Goal: Transaction & Acquisition: Download file/media

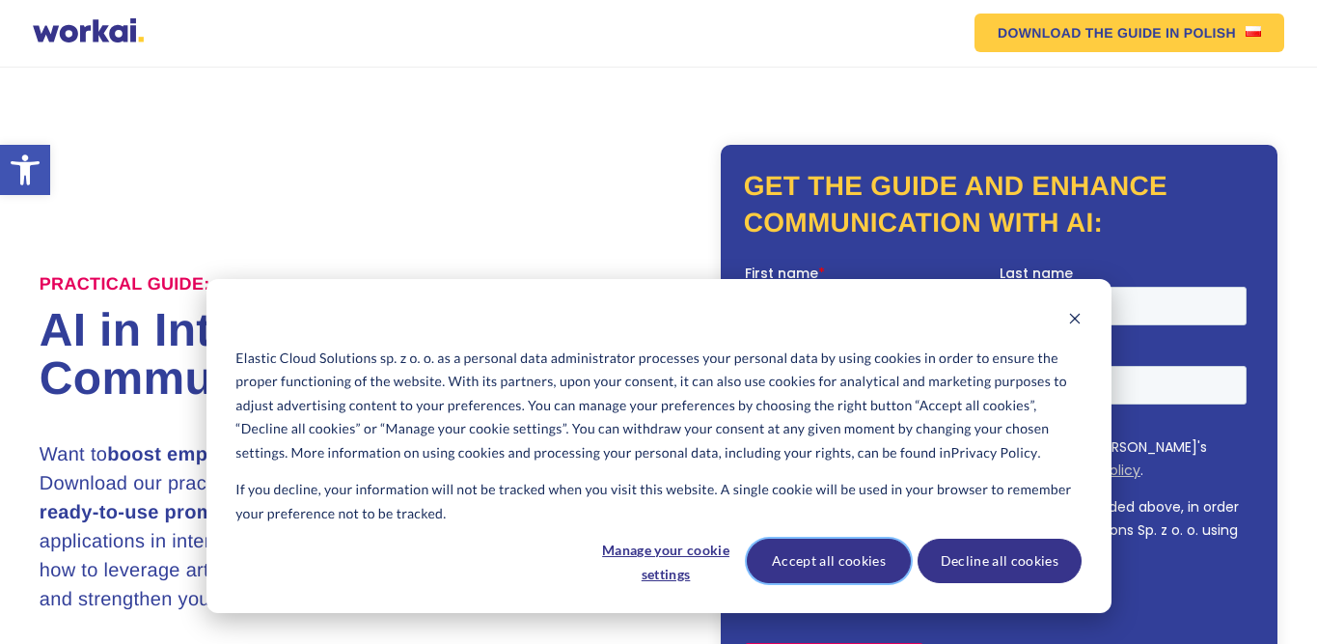
click at [854, 568] on button "Accept all cookies" at bounding box center [829, 561] width 164 height 44
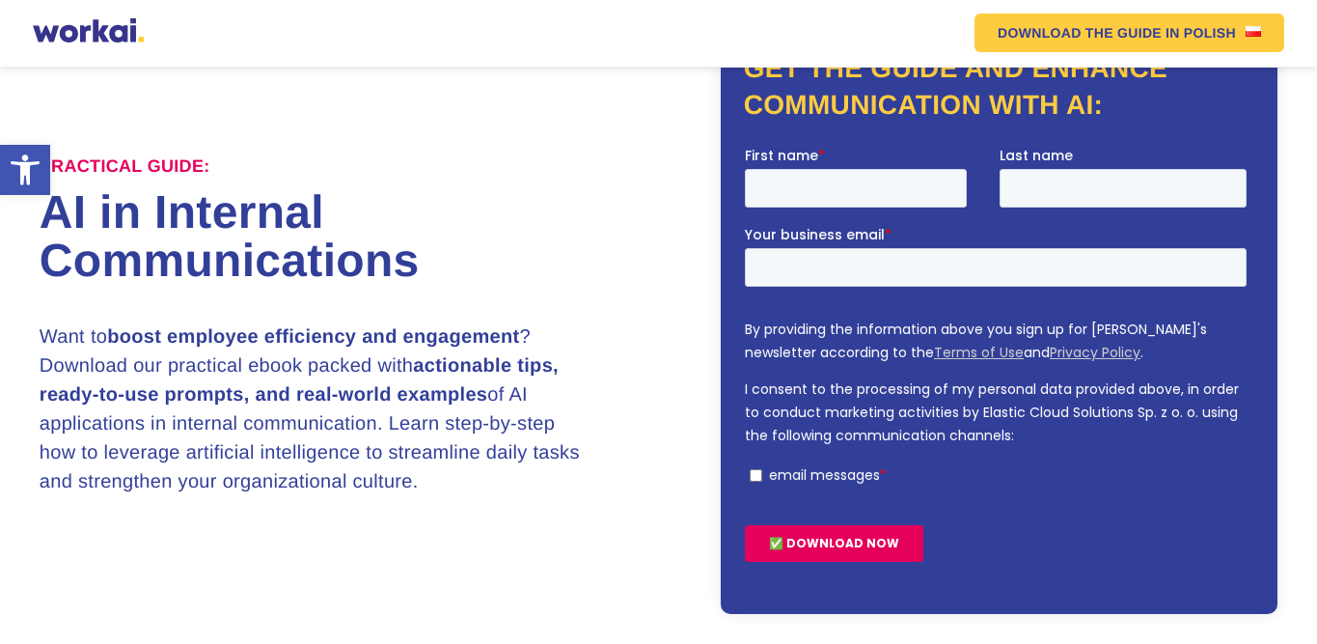
scroll to position [119, 0]
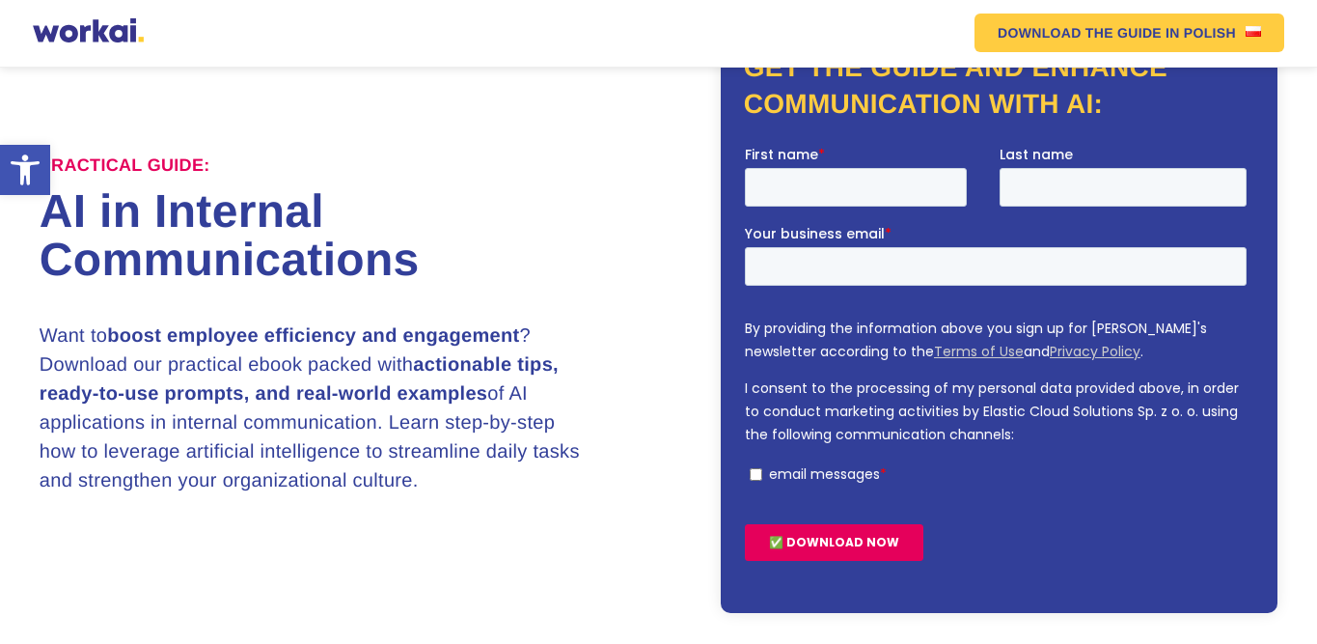
click at [860, 159] on label "First name *" at bounding box center [871, 153] width 255 height 19
click at [860, 167] on input "First name *" at bounding box center [855, 186] width 222 height 39
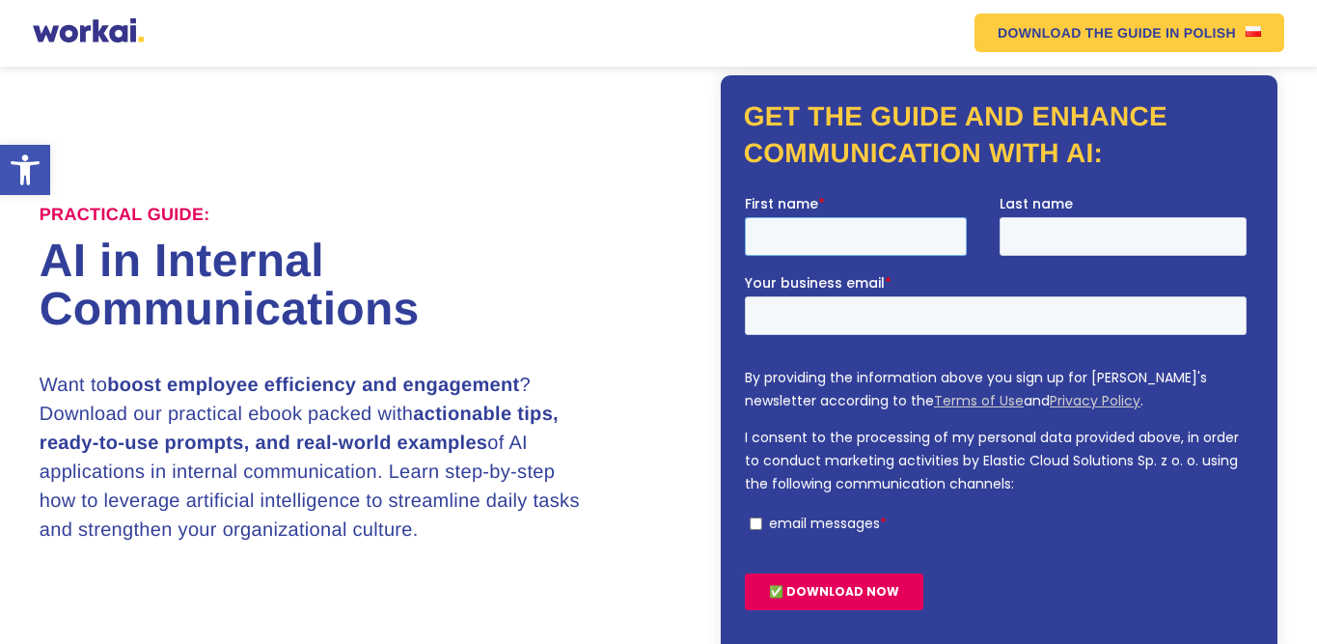
scroll to position [68, 0]
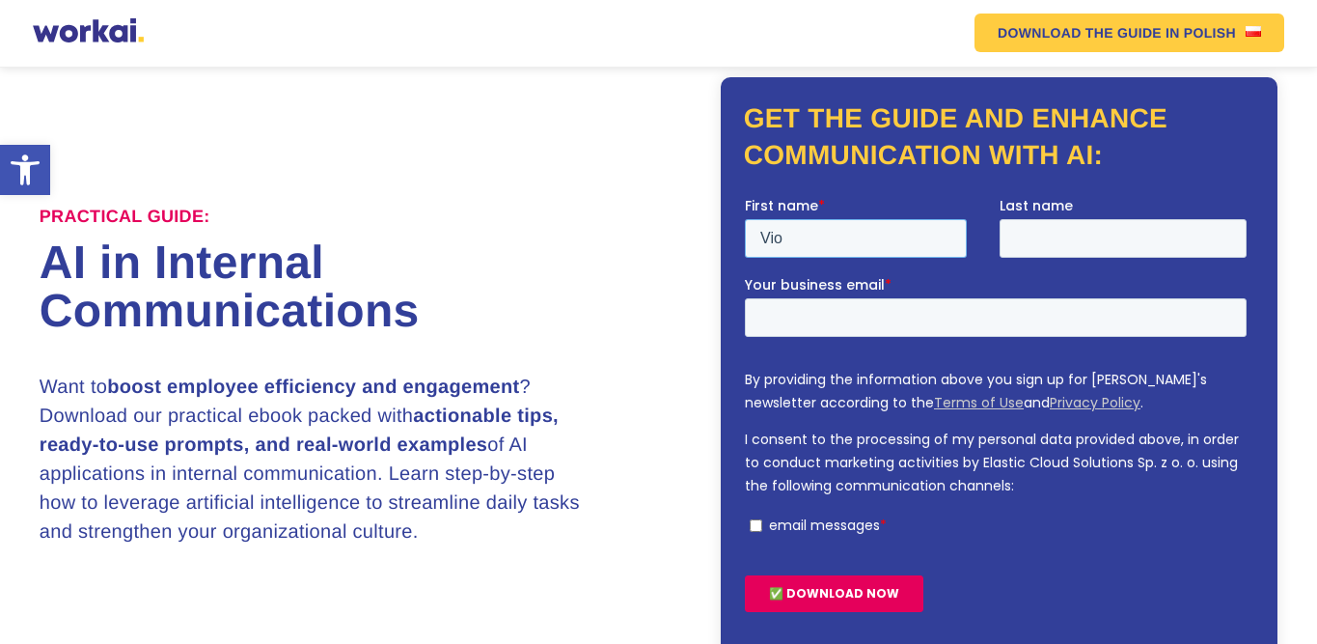
type input "Vio"
type input "Vadra"
type input "vio.vadra@mataangin.agency"
click at [744, 574] on input "✅ DOWNLOAD NOW" at bounding box center [833, 592] width 179 height 37
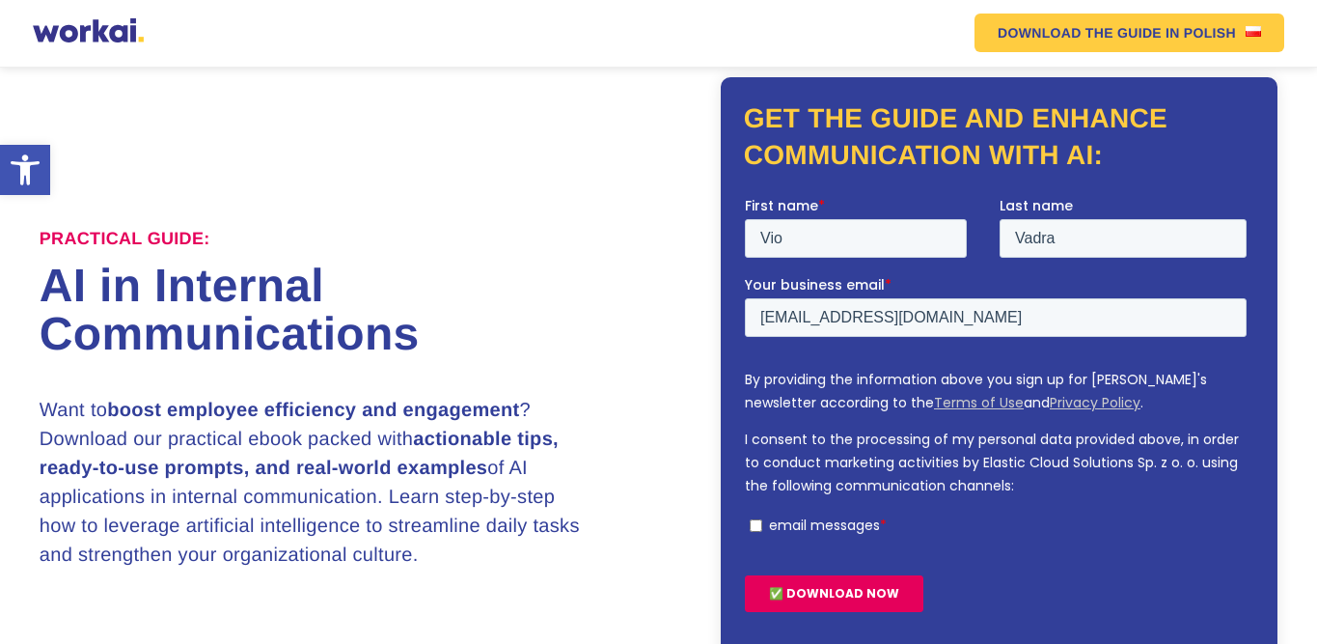
scroll to position [91, 0]
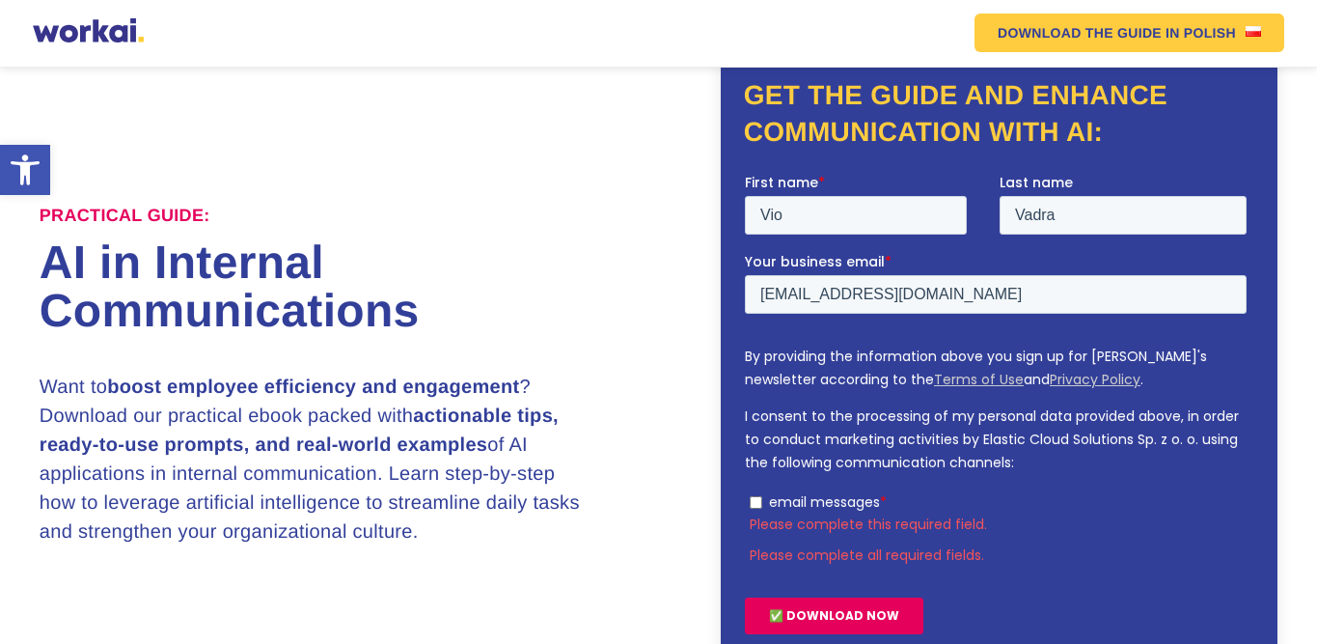
click at [754, 503] on input "email messages *" at bounding box center [755, 501] width 13 height 13
checkbox input "true"
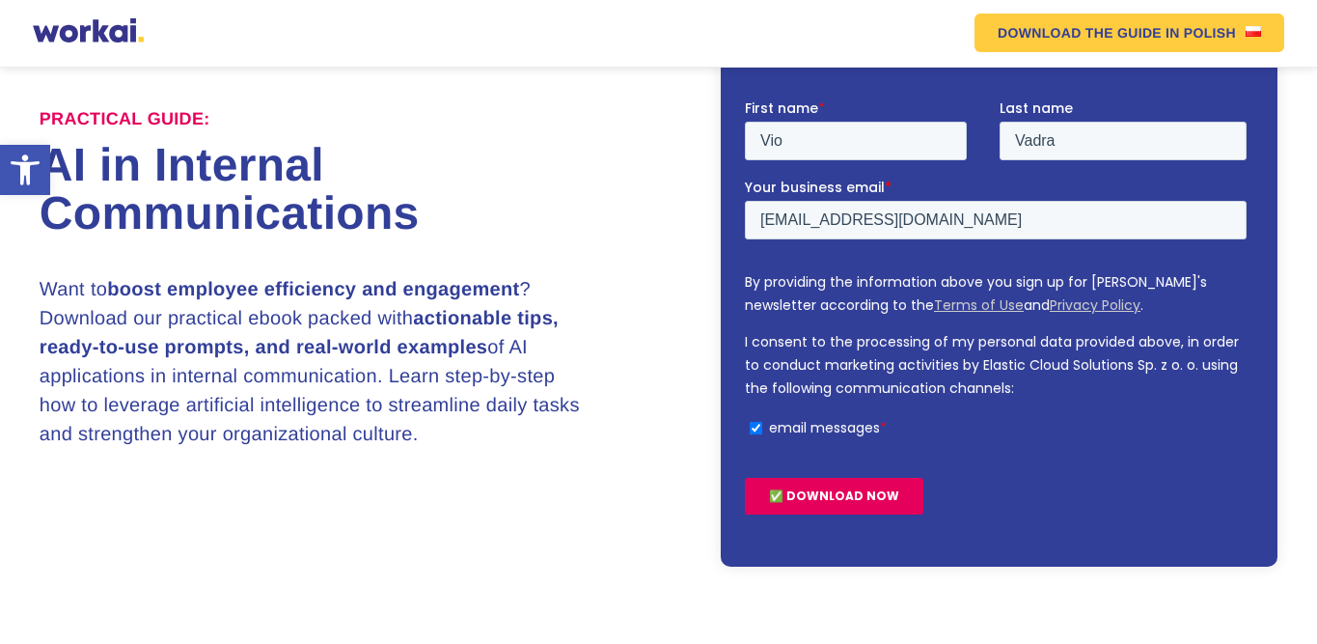
scroll to position [168, 0]
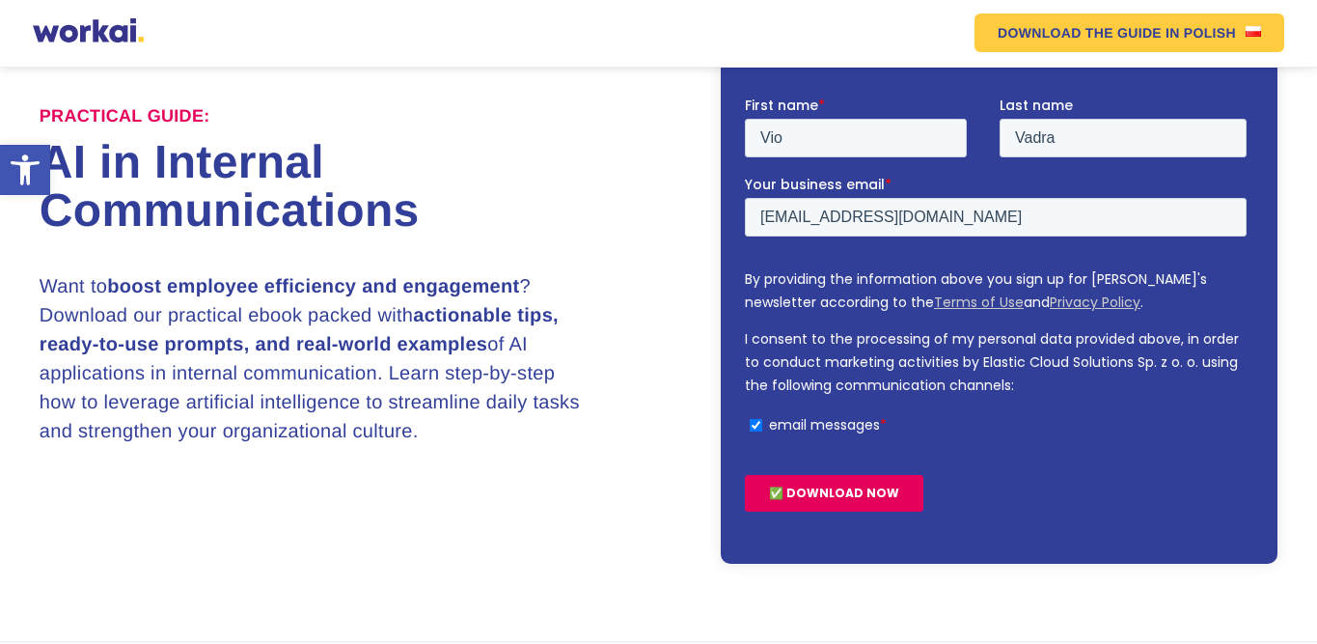
click at [802, 488] on input "✅ DOWNLOAD NOW" at bounding box center [833, 492] width 179 height 37
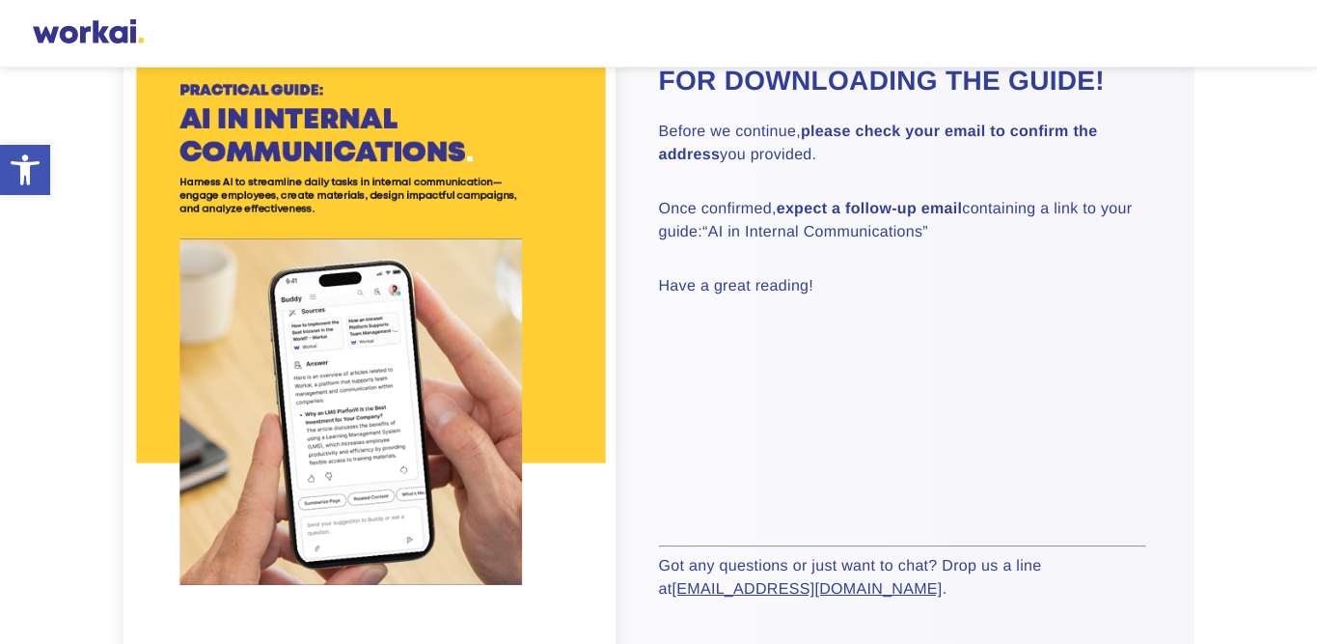
scroll to position [199, 0]
